Goal: Information Seeking & Learning: Learn about a topic

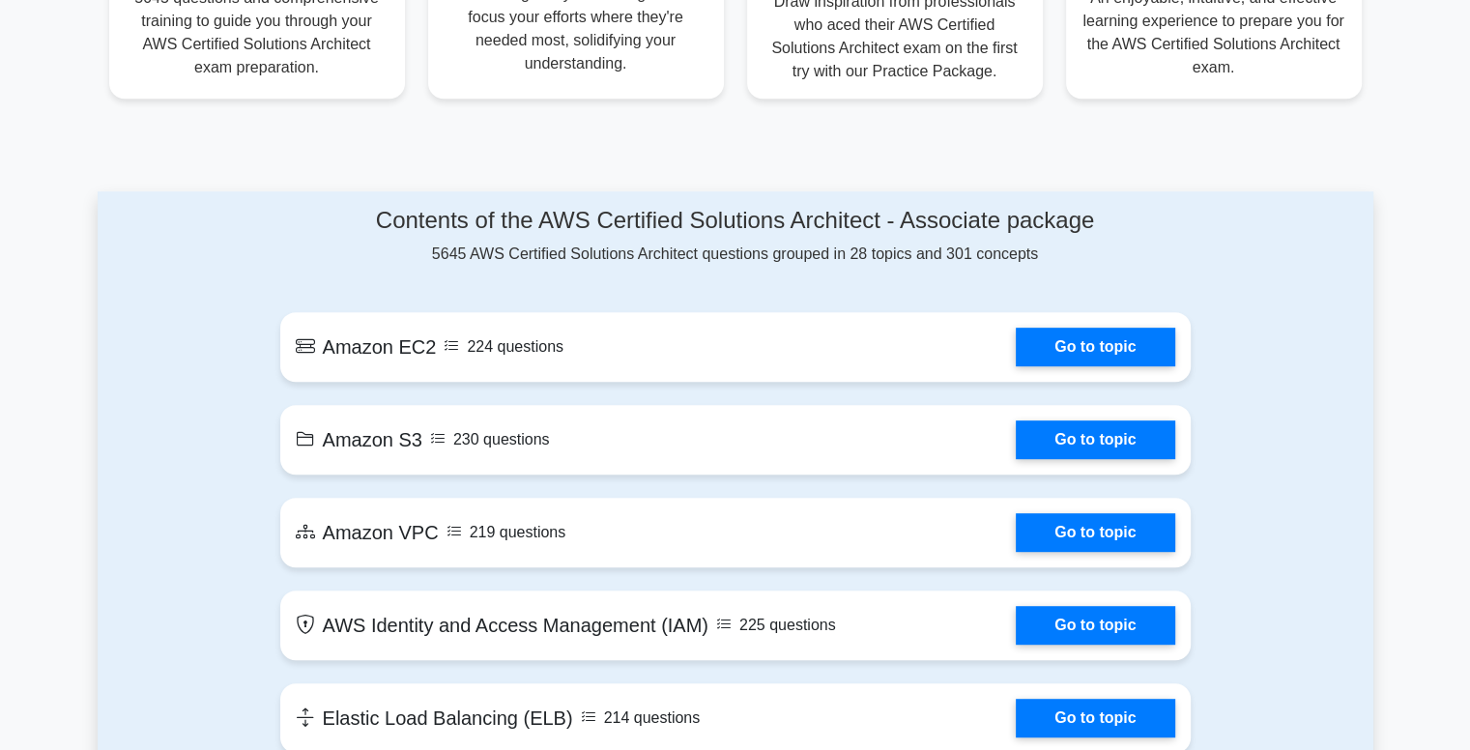
scroll to position [901, 0]
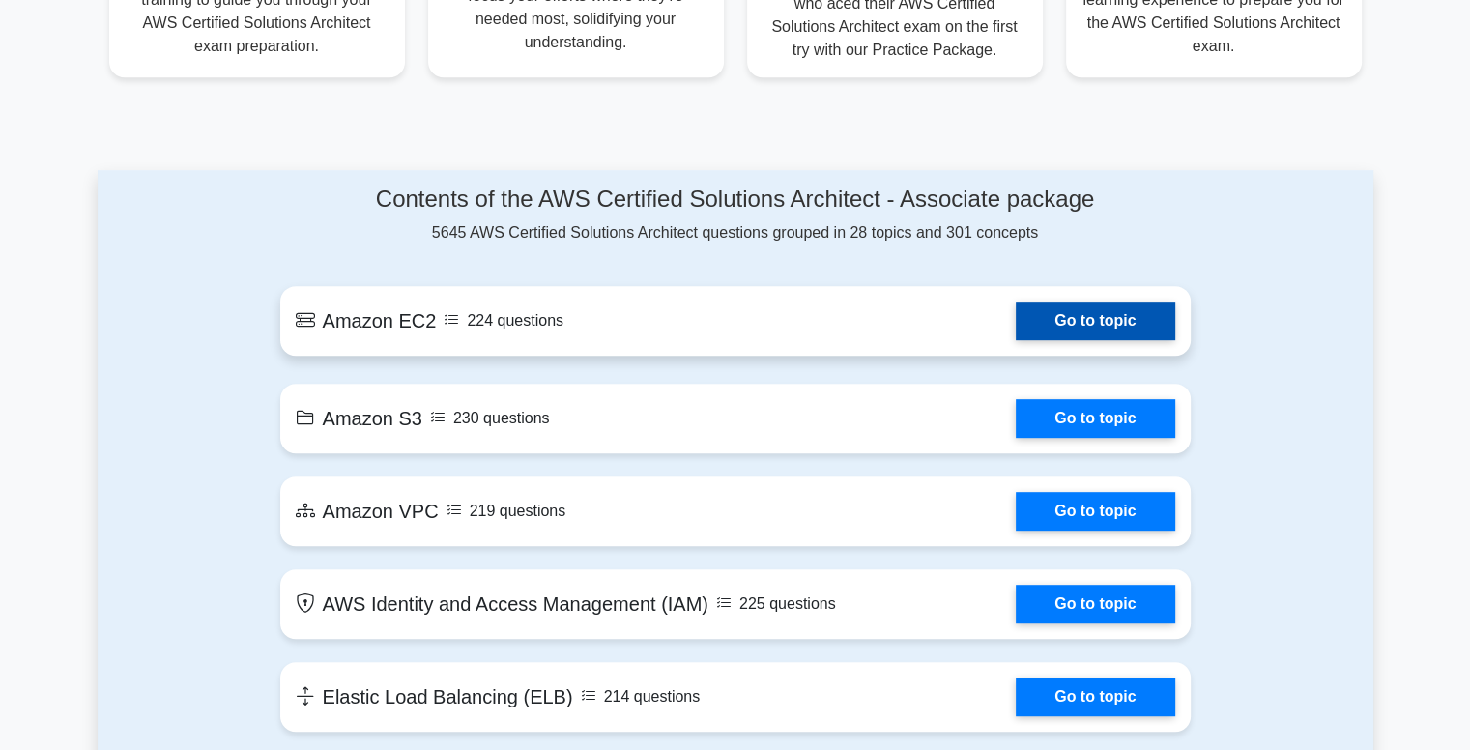
click at [1016, 340] on link "Go to topic" at bounding box center [1095, 321] width 159 height 39
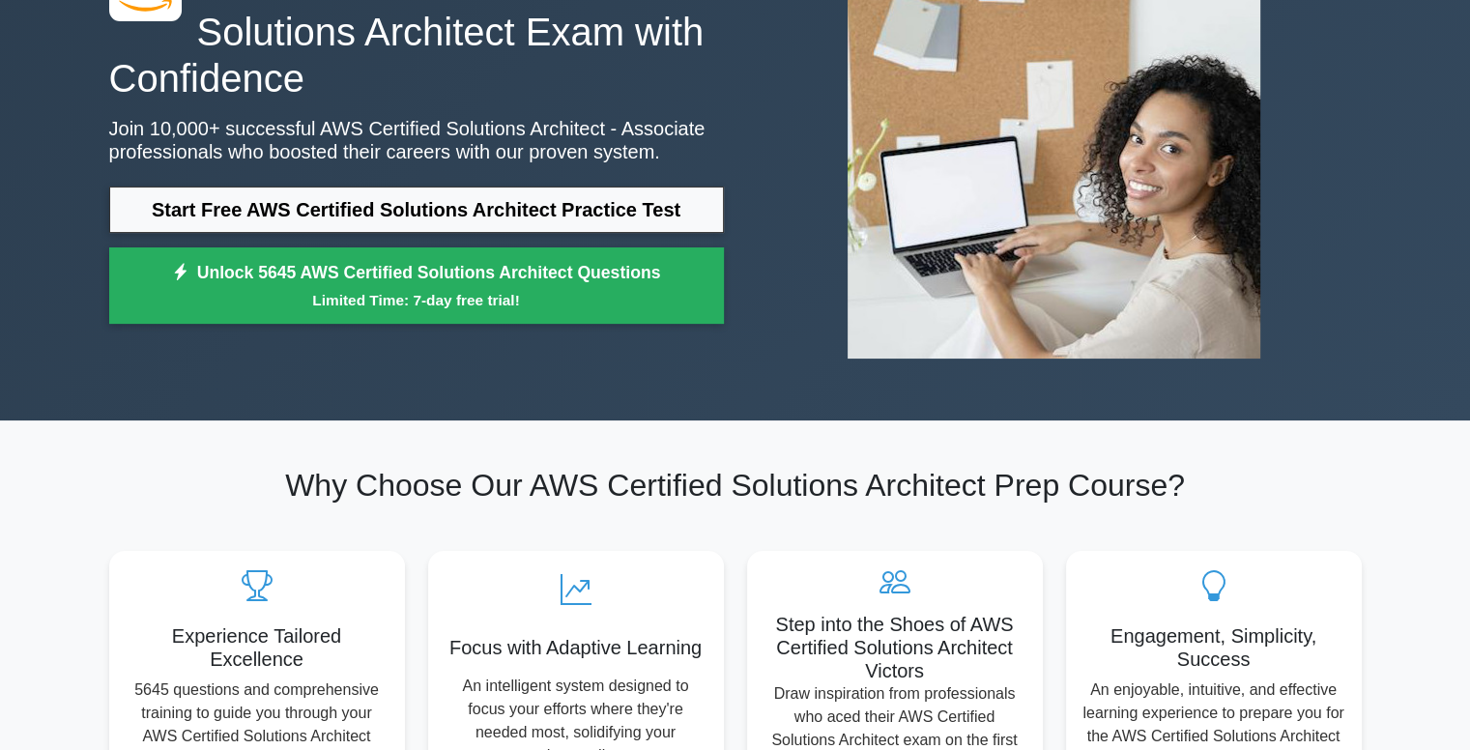
scroll to position [0, 0]
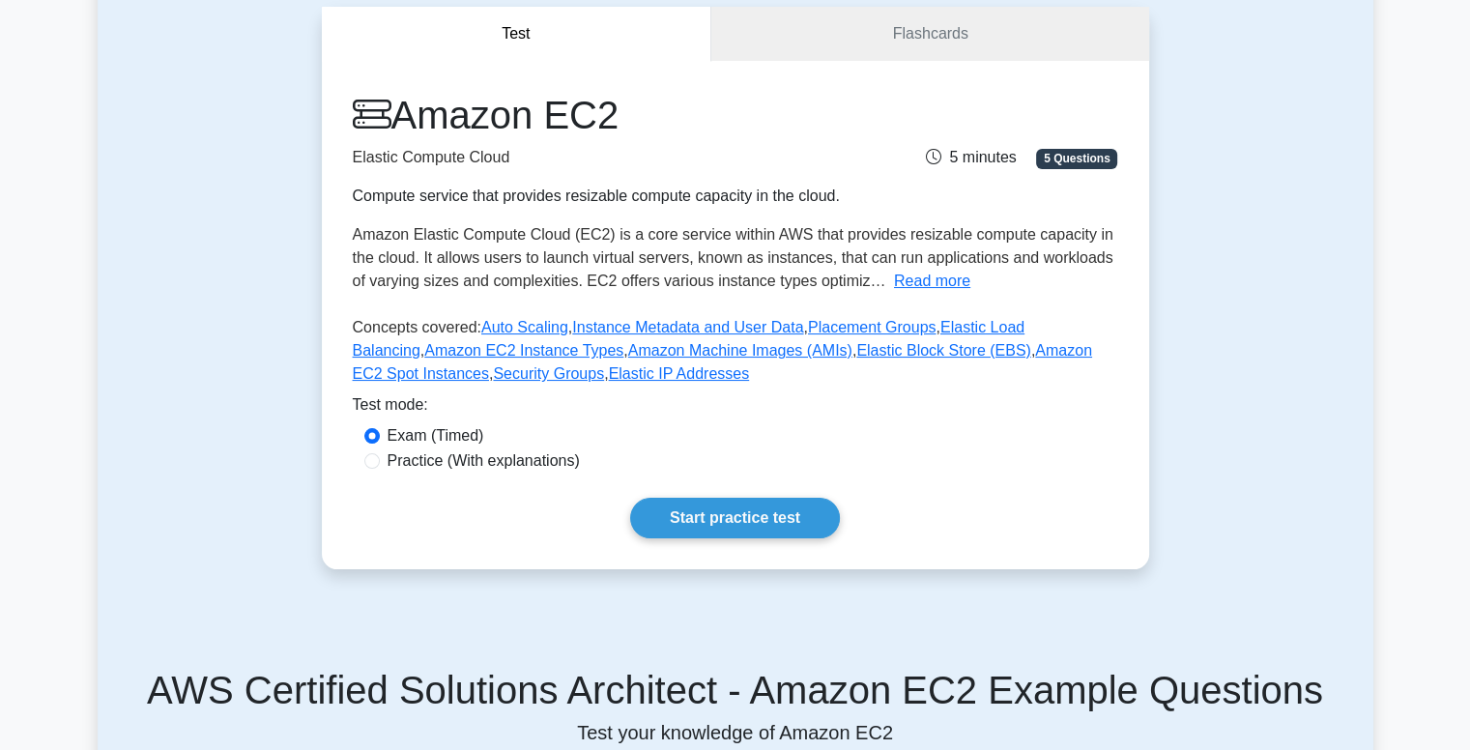
scroll to position [182, 0]
click at [703, 504] on link "Start practice test" at bounding box center [735, 518] width 210 height 41
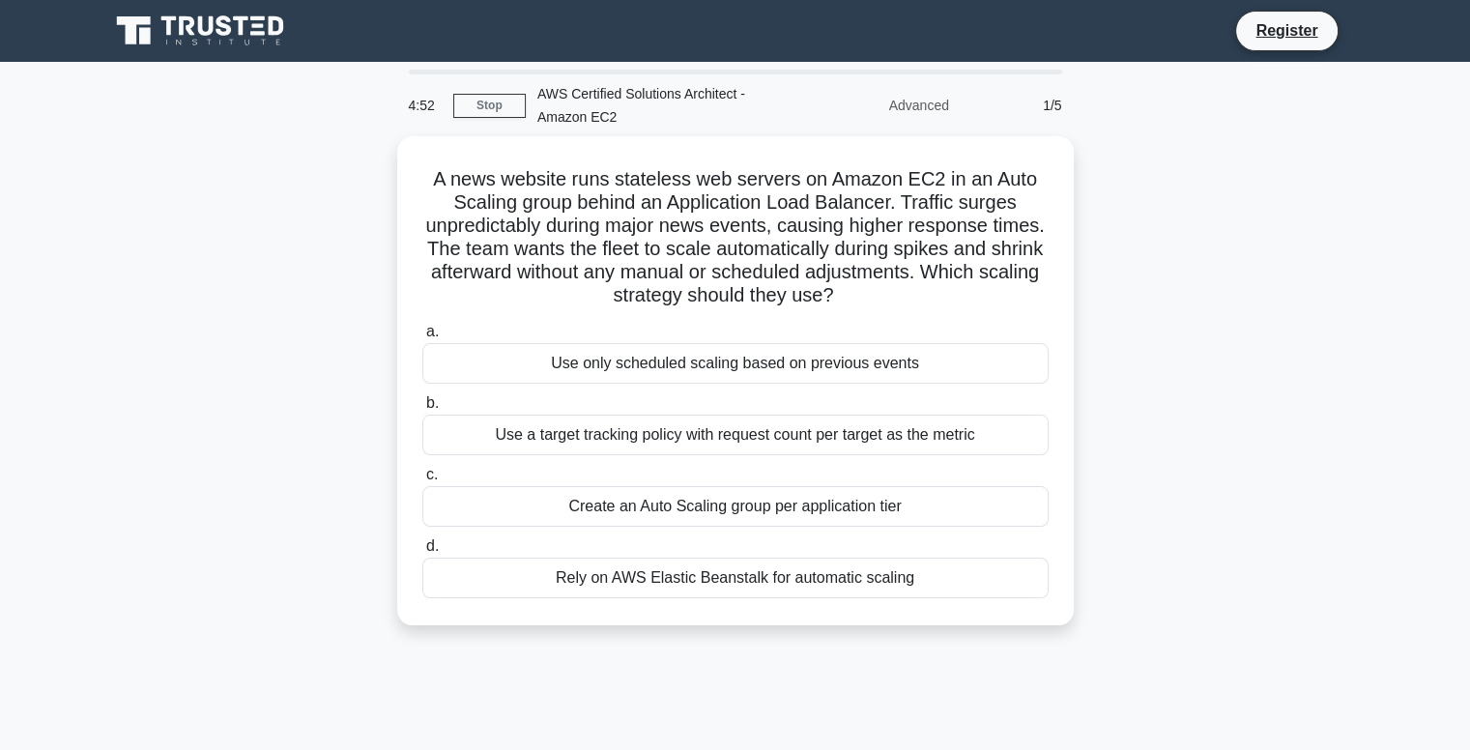
click at [1203, 343] on div "A news website runs stateless web servers on Amazon EC2 in an Auto Scaling grou…" at bounding box center [736, 392] width 1276 height 512
